Goal: Entertainment & Leisure: Consume media (video, audio)

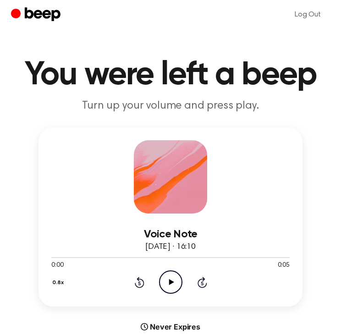
click at [169, 271] on circle at bounding box center [170, 282] width 22 height 22
click at [170, 280] on icon at bounding box center [171, 282] width 5 height 6
click at [174, 278] on icon "Play Audio" at bounding box center [170, 281] width 23 height 23
click at [174, 278] on icon "Pause Audio" at bounding box center [170, 281] width 23 height 23
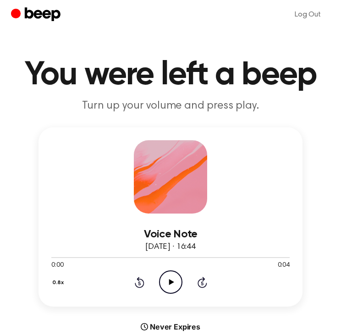
click at [165, 275] on icon "Play Audio" at bounding box center [170, 281] width 23 height 23
click at [175, 274] on icon "Play Audio" at bounding box center [170, 281] width 23 height 23
click at [178, 281] on icon "Play Audio" at bounding box center [170, 281] width 23 height 23
click at [174, 282] on icon "Play Audio" at bounding box center [170, 281] width 23 height 23
click at [165, 277] on icon "Play Audio" at bounding box center [170, 281] width 23 height 23
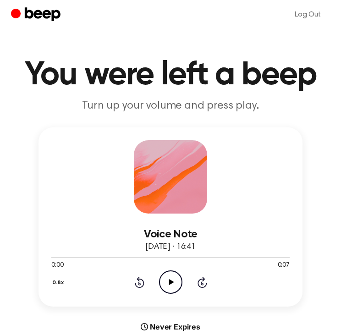
click at [169, 276] on icon "Play Audio" at bounding box center [170, 281] width 23 height 23
click at [170, 286] on icon "Play Audio" at bounding box center [170, 281] width 23 height 23
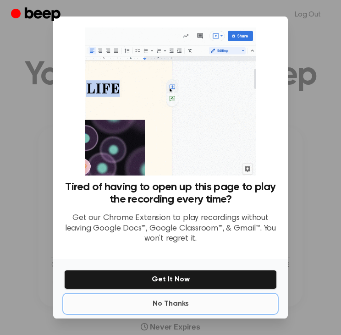
click at [172, 304] on button "No Thanks" at bounding box center [170, 303] width 213 height 18
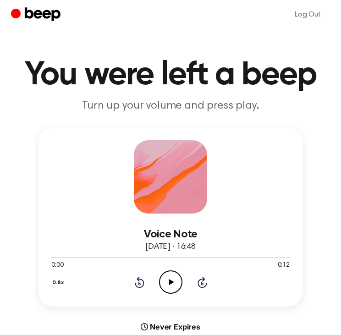
click at [164, 275] on icon "Play Audio" at bounding box center [170, 281] width 23 height 23
